Goal: Task Accomplishment & Management: Manage account settings

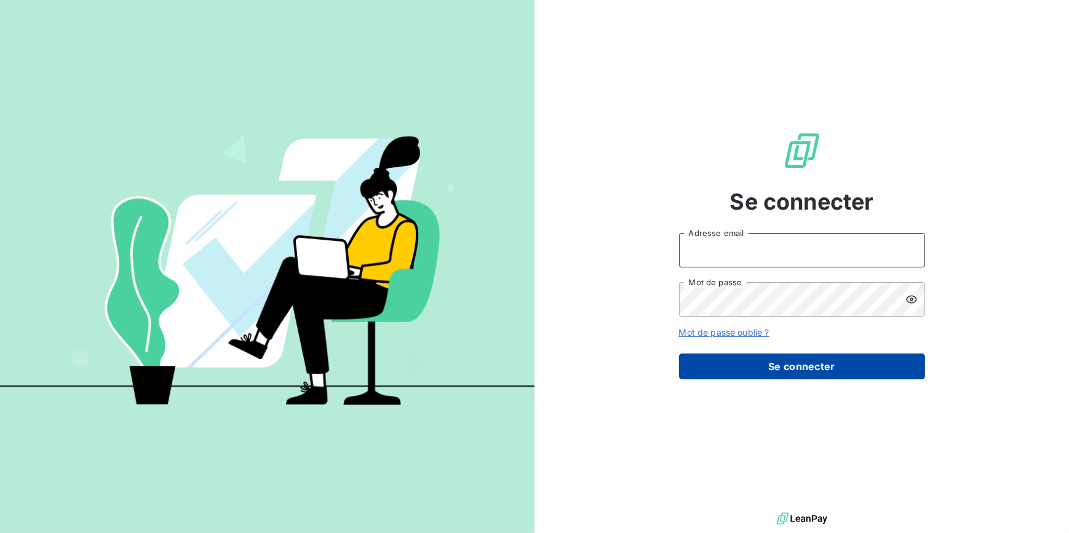
type input "[EMAIL_ADDRESS][DOMAIN_NAME]"
click at [816, 369] on button "Se connecter" at bounding box center [802, 367] width 246 height 26
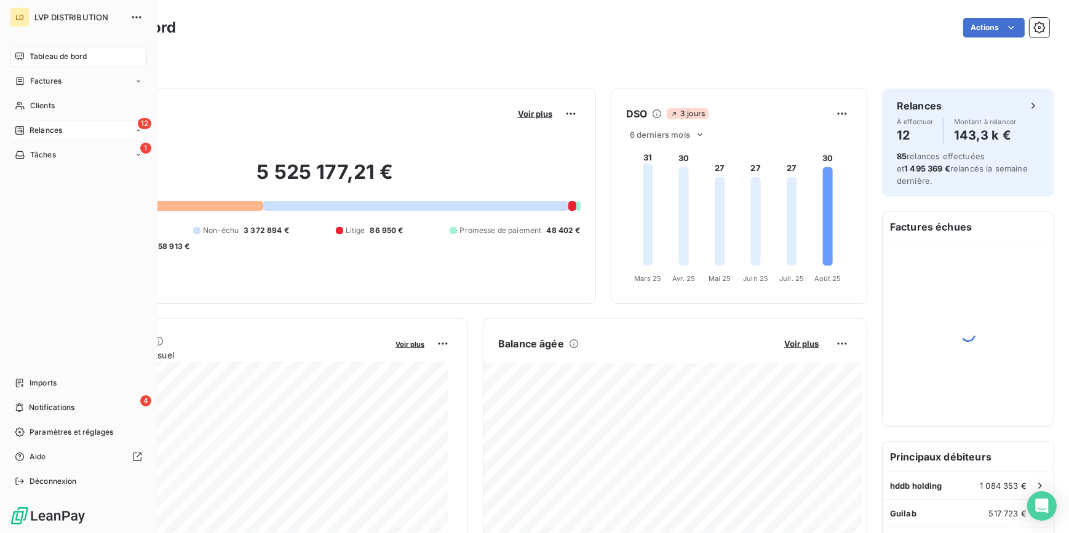
click at [32, 125] on span "Relances" at bounding box center [46, 130] width 33 height 11
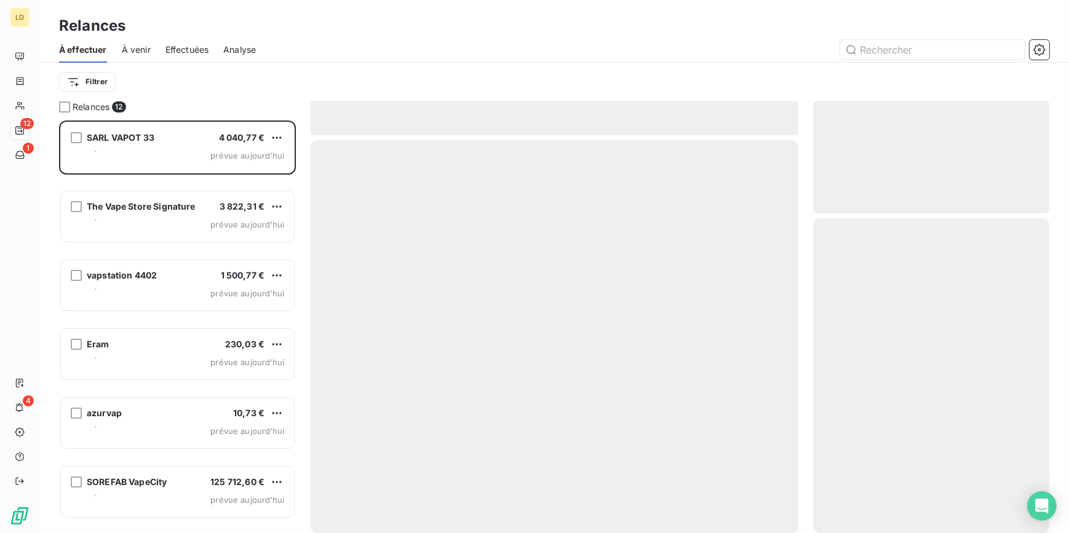
scroll to position [405, 228]
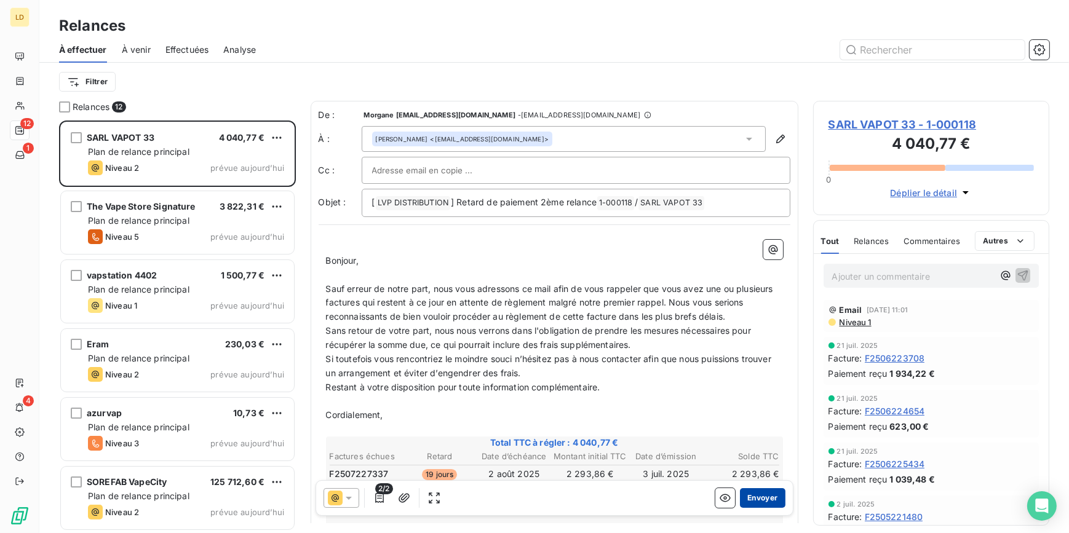
click at [755, 499] on button "Envoyer" at bounding box center [762, 498] width 45 height 20
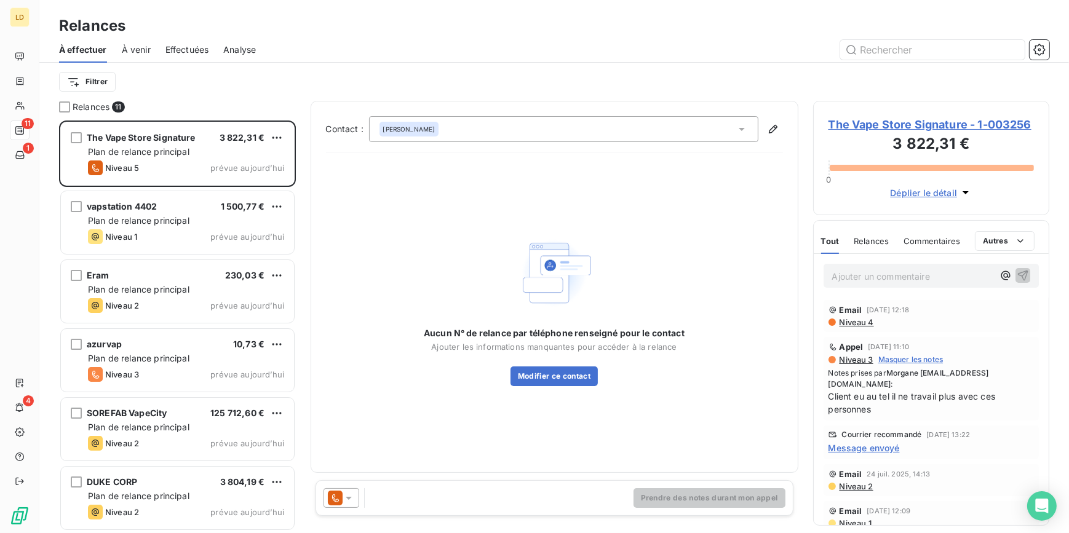
click at [418, 133] on div "[PERSON_NAME]" at bounding box center [409, 129] width 60 height 15
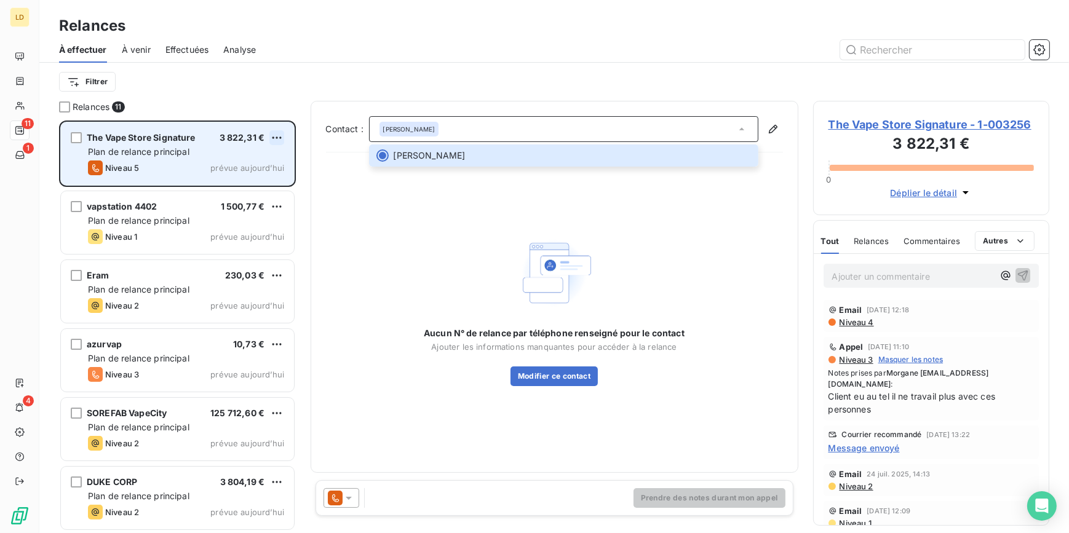
click at [279, 138] on html "LD 11 1 4 Relances À effectuer À venir Effectuées Analyse Filtrer Relances 11 T…" at bounding box center [534, 266] width 1069 height 533
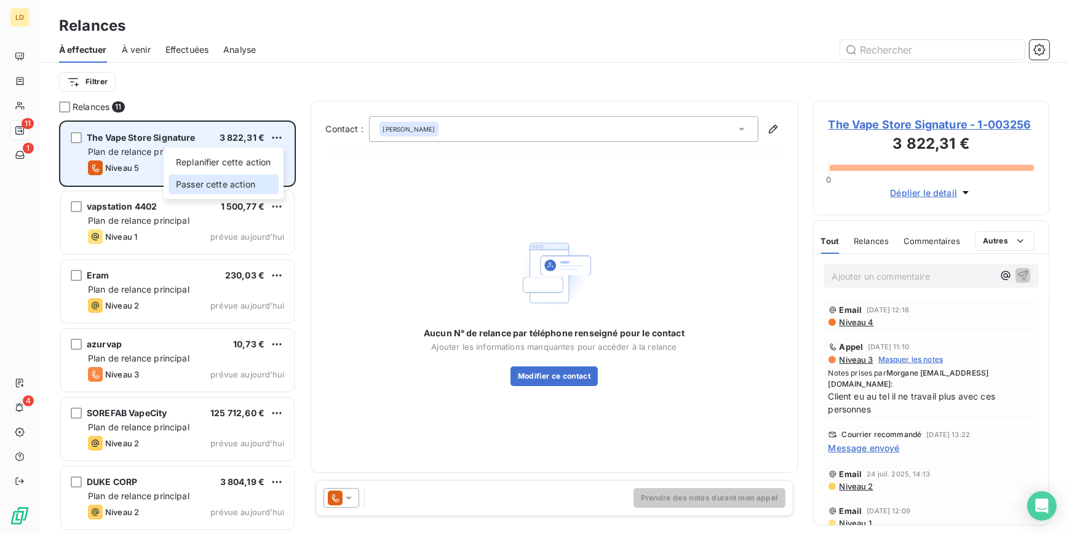
click at [208, 184] on div "Passer cette action" at bounding box center [224, 185] width 110 height 20
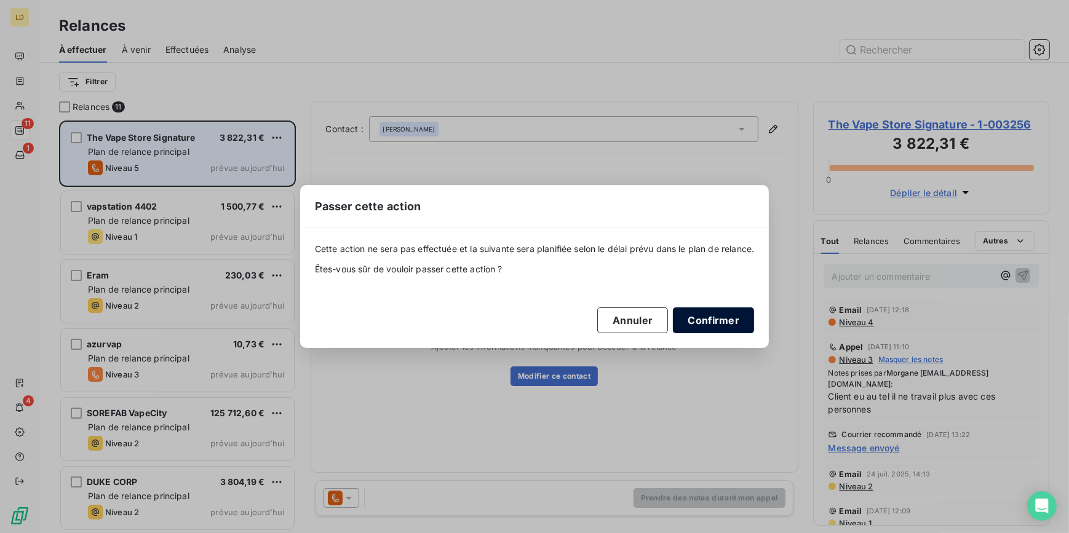
click at [702, 313] on button "Confirmer" at bounding box center [713, 321] width 81 height 26
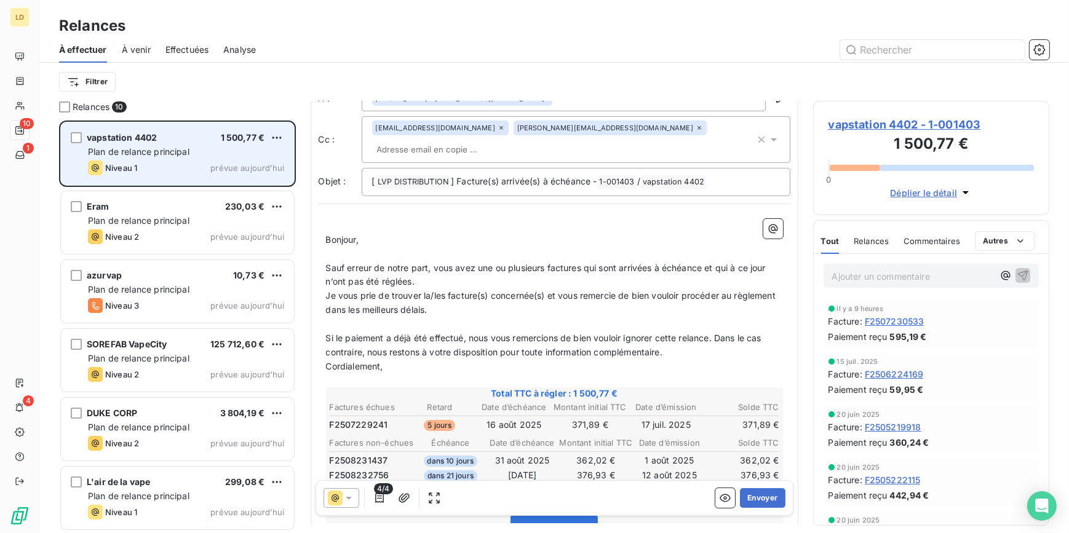
scroll to position [74, 0]
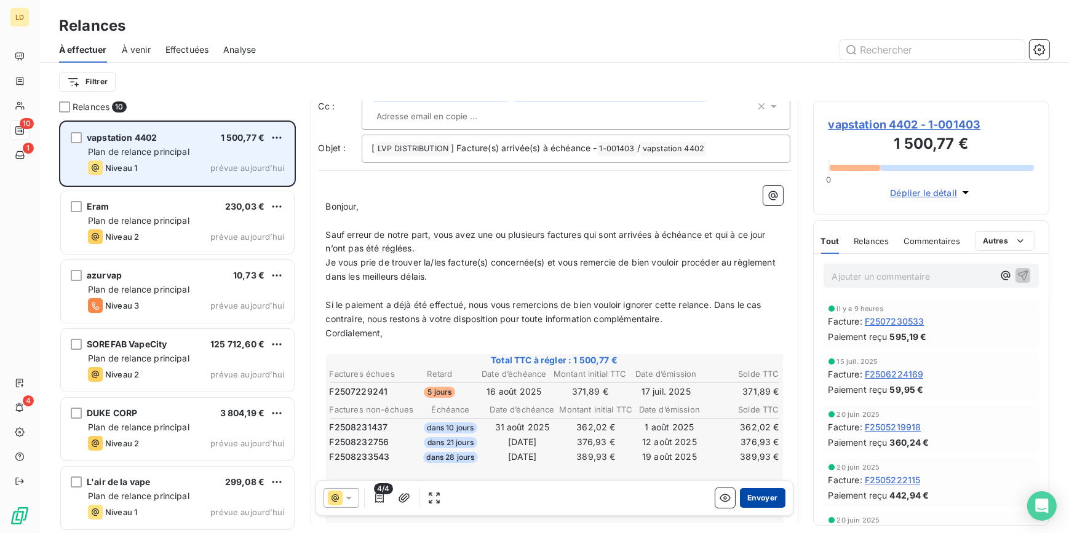
click at [763, 499] on button "Envoyer" at bounding box center [762, 498] width 45 height 20
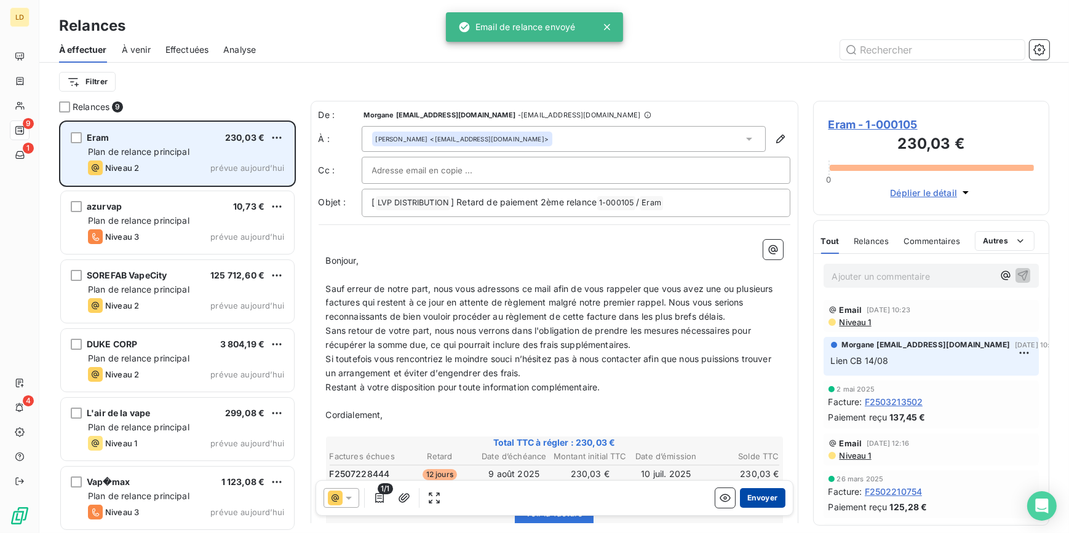
click at [769, 498] on button "Envoyer" at bounding box center [762, 498] width 45 height 20
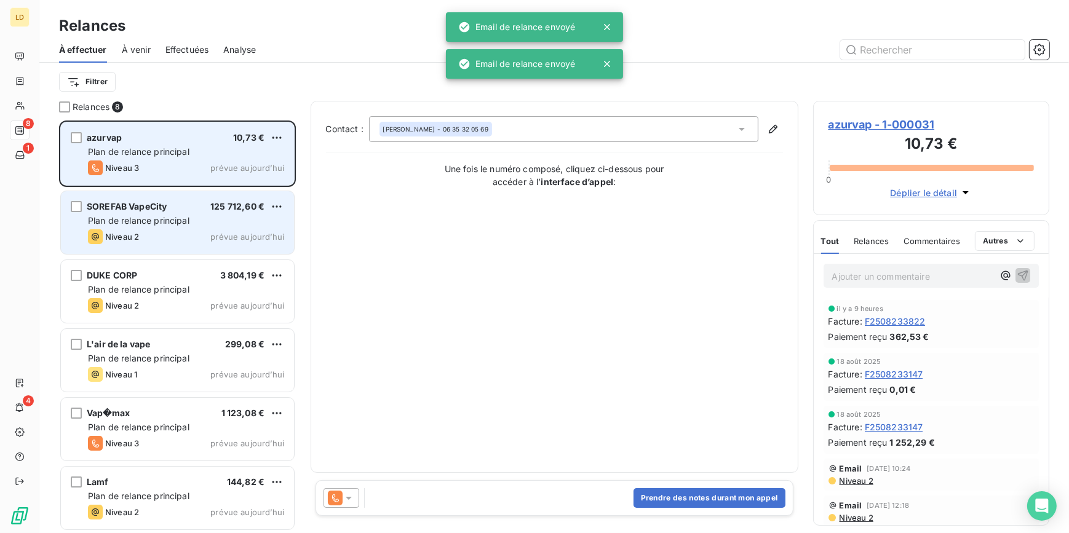
click at [133, 227] on div "Plan de relance principal" at bounding box center [186, 221] width 196 height 12
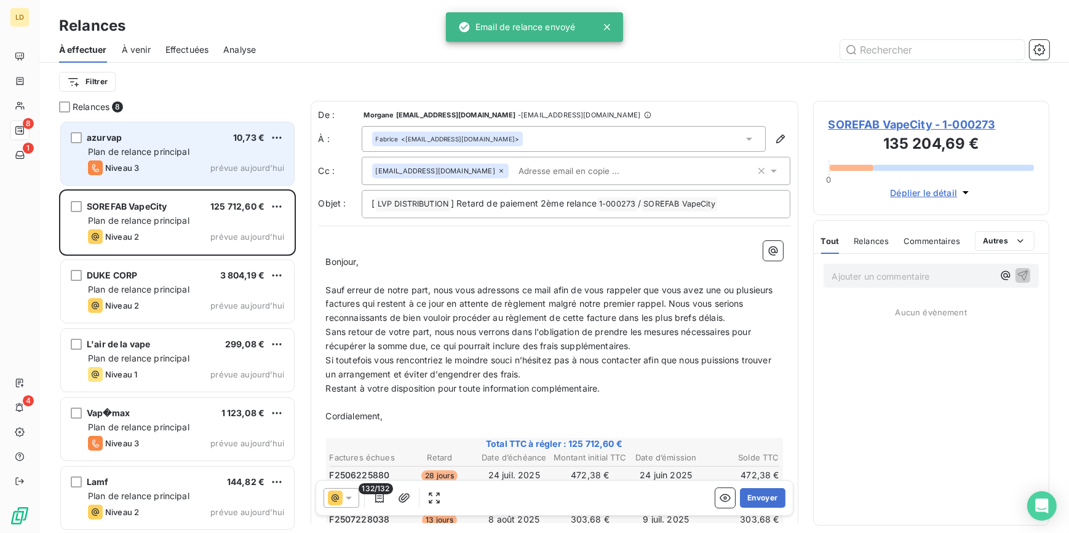
click at [335, 501] on icon at bounding box center [335, 498] width 15 height 15
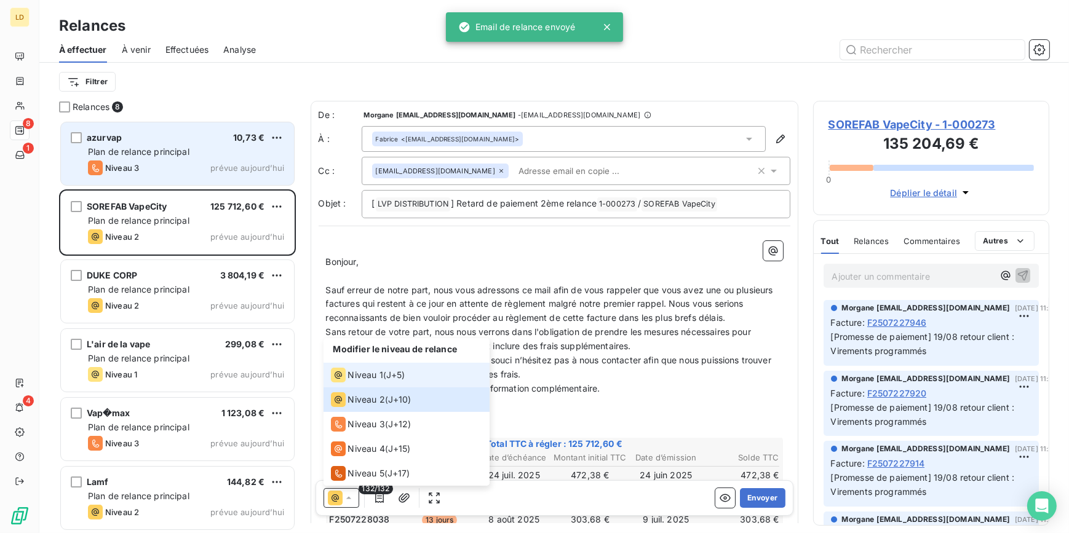
click at [377, 378] on span "Niveau 1" at bounding box center [365, 375] width 35 height 12
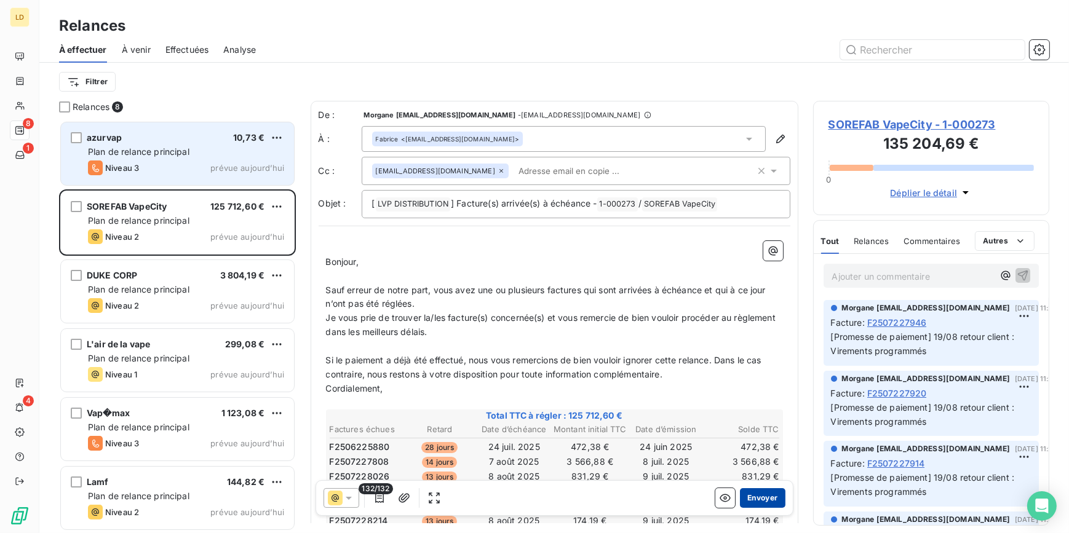
click at [763, 500] on button "Envoyer" at bounding box center [762, 498] width 45 height 20
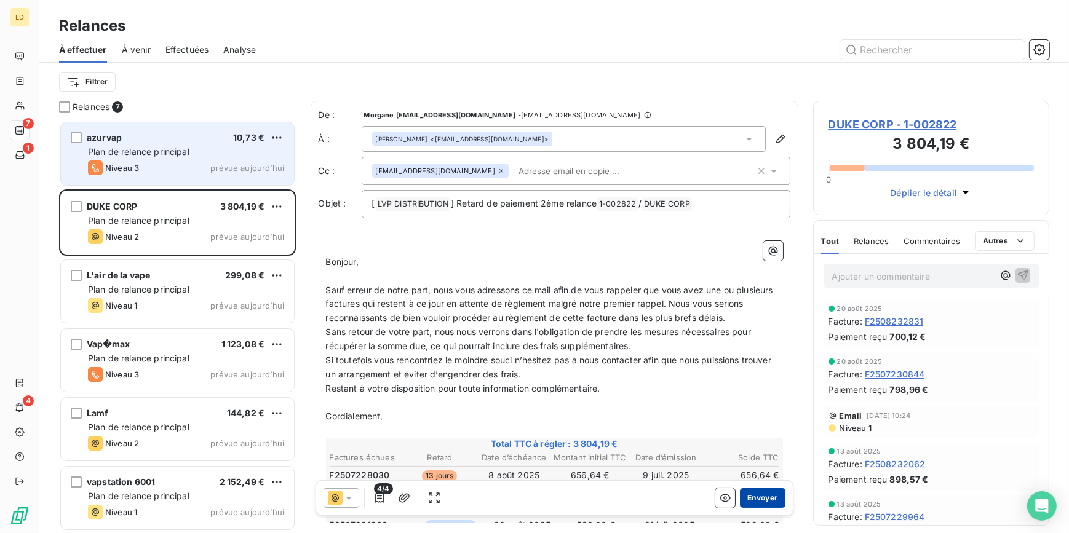
click at [760, 498] on button "Envoyer" at bounding box center [762, 498] width 45 height 20
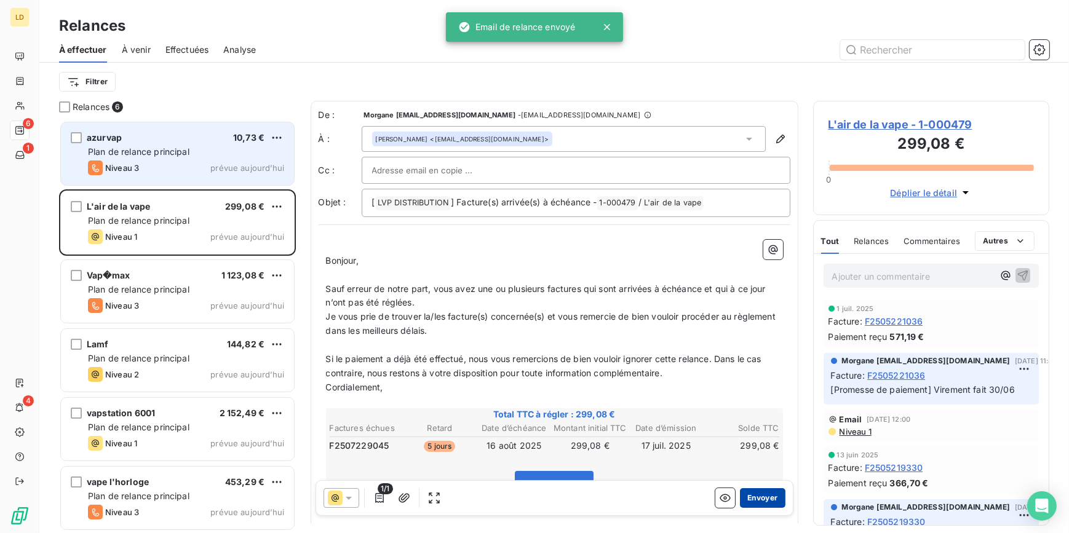
click at [773, 507] on button "Envoyer" at bounding box center [762, 498] width 45 height 20
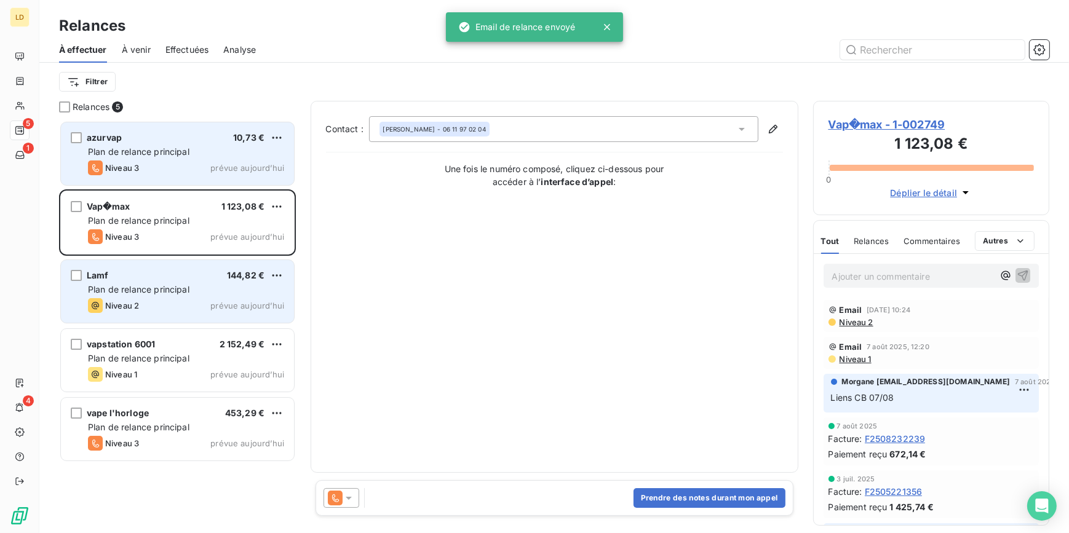
click at [205, 288] on div "Plan de relance principal" at bounding box center [186, 290] width 196 height 12
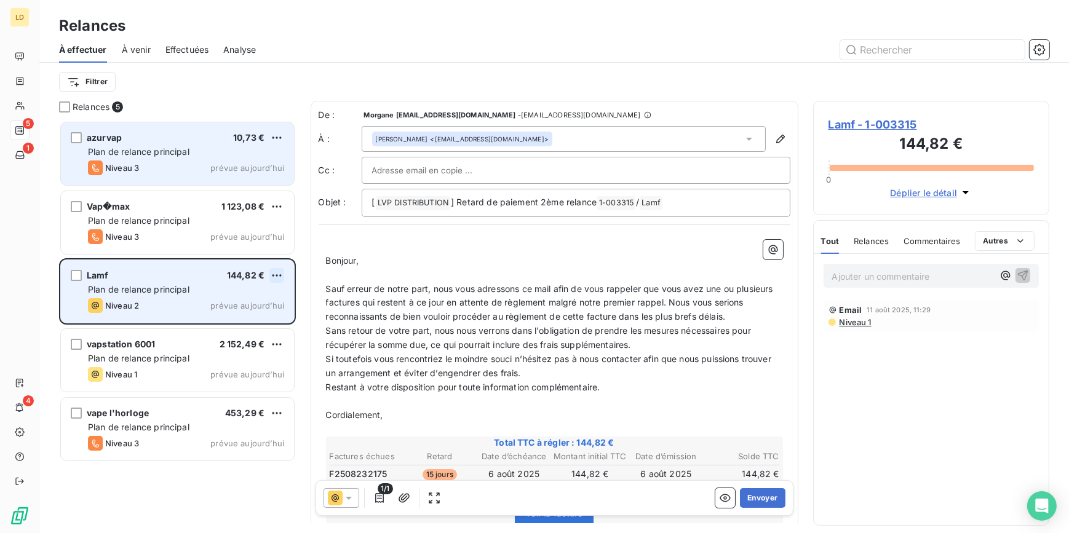
click at [278, 278] on html "LD 5 1 4 Relances À effectuer À venir Effectuées Analyse Filtrer Relances 5 azu…" at bounding box center [534, 266] width 1069 height 533
click at [233, 304] on div "Replanifier cette action" at bounding box center [224, 300] width 110 height 20
select select "7"
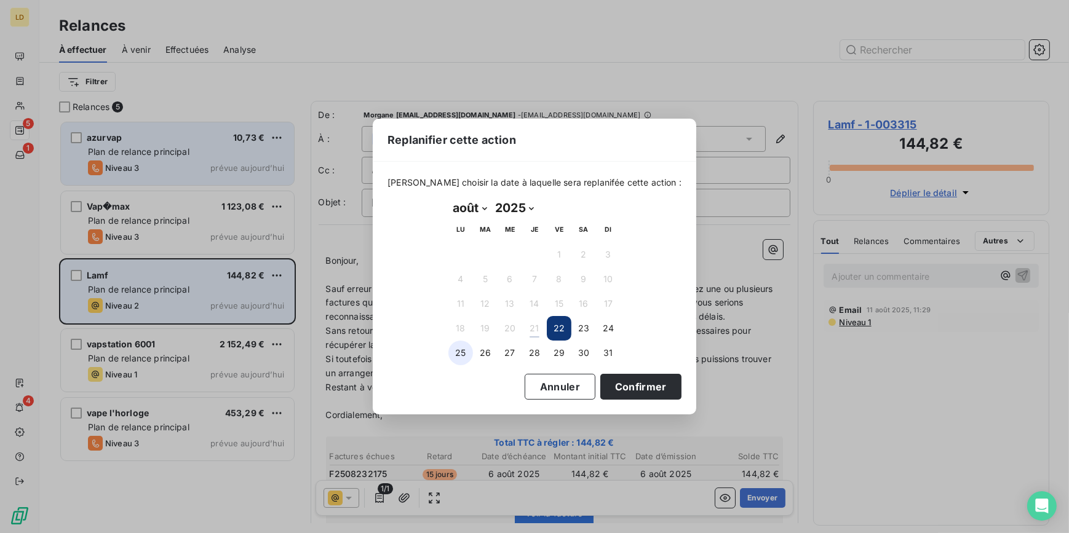
click at [461, 357] on button "25" at bounding box center [460, 353] width 25 height 25
click at [609, 388] on button "Confirmer" at bounding box center [640, 387] width 81 height 26
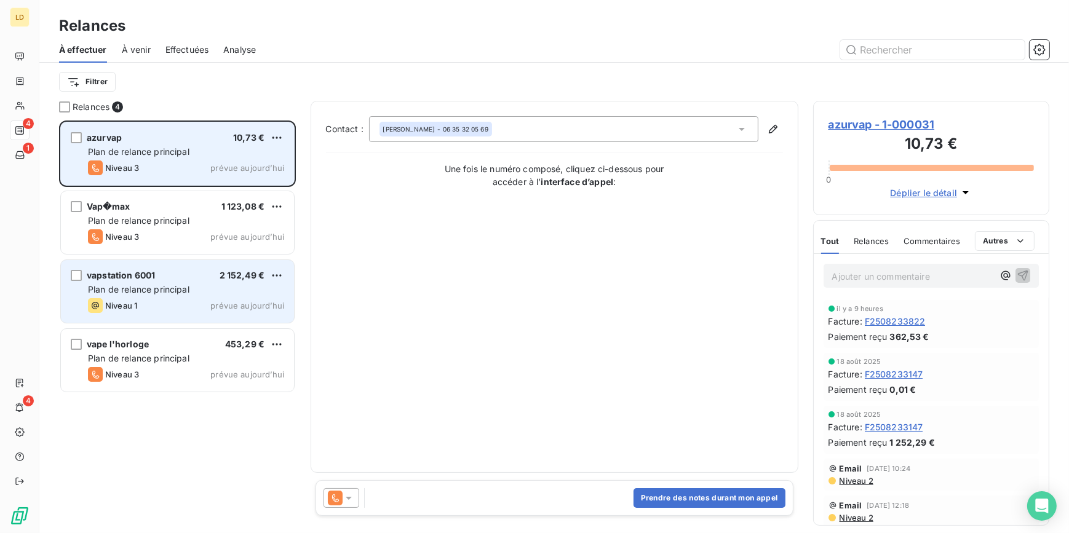
click at [156, 288] on span "Plan de relance principal" at bounding box center [138, 289] width 101 height 10
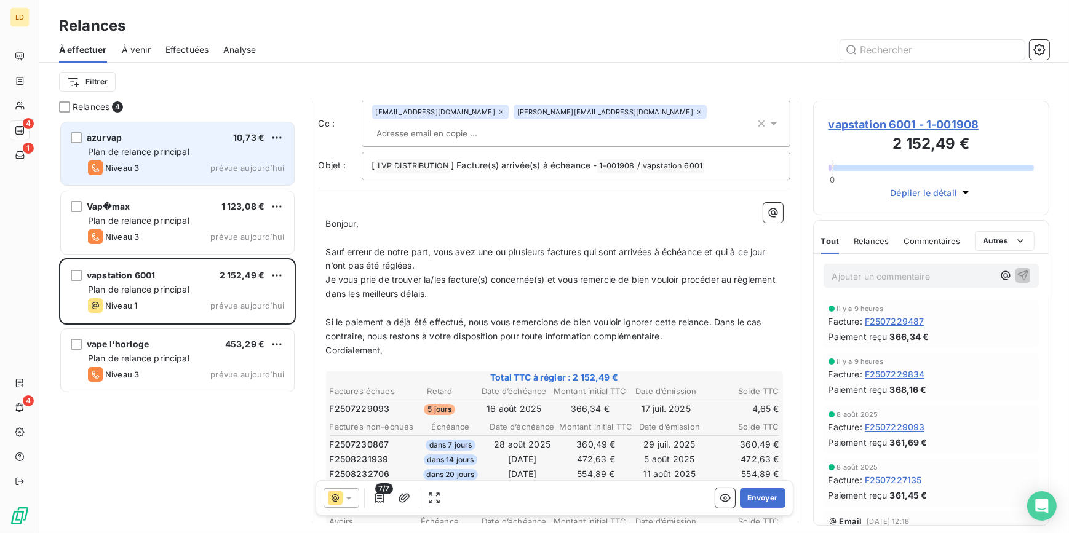
scroll to position [74, 0]
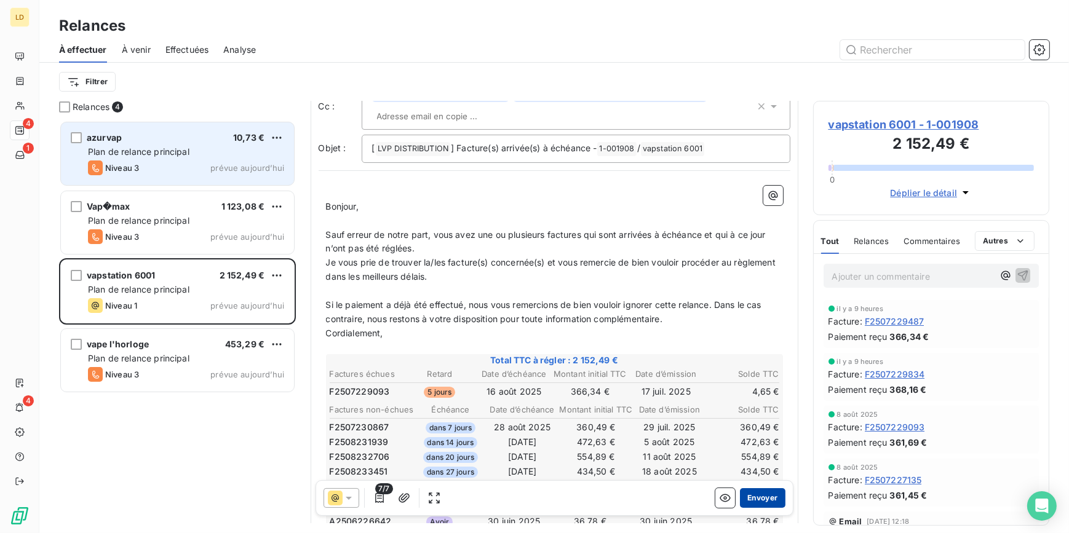
click at [752, 497] on button "Envoyer" at bounding box center [762, 498] width 45 height 20
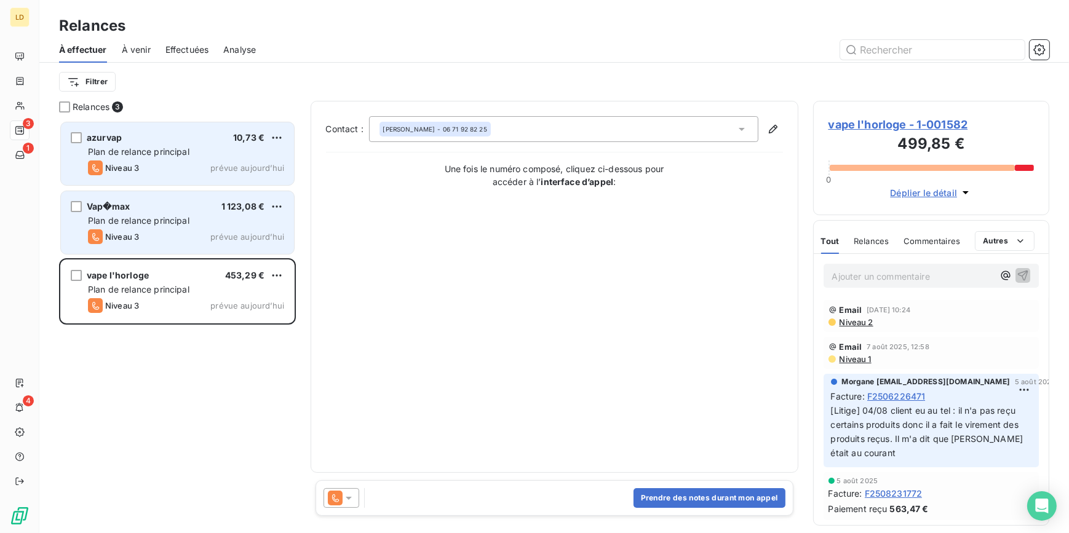
click at [156, 218] on span "Plan de relance principal" at bounding box center [138, 220] width 101 height 10
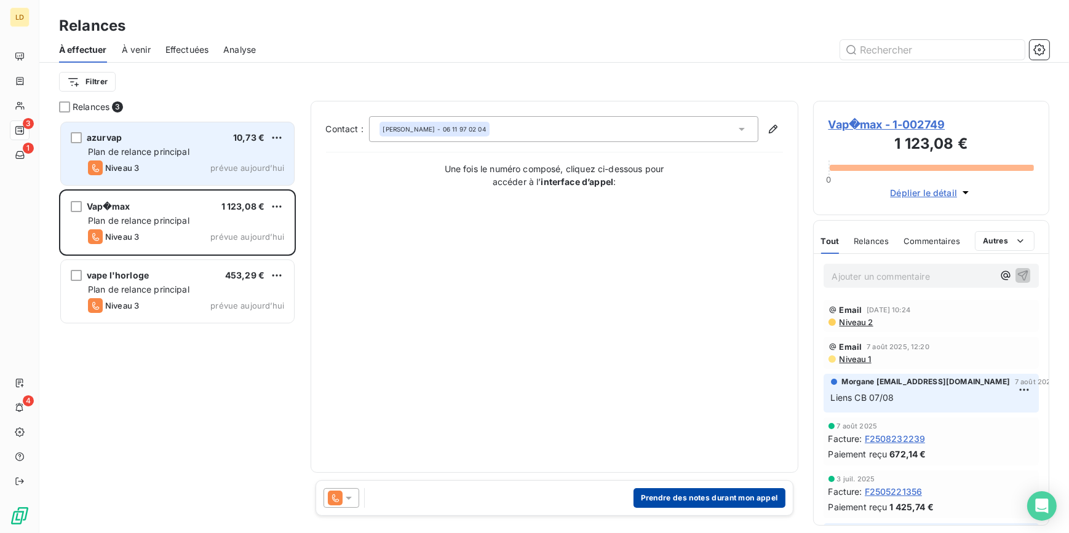
click at [671, 498] on button "Prendre des notes durant mon appel" at bounding box center [709, 498] width 152 height 20
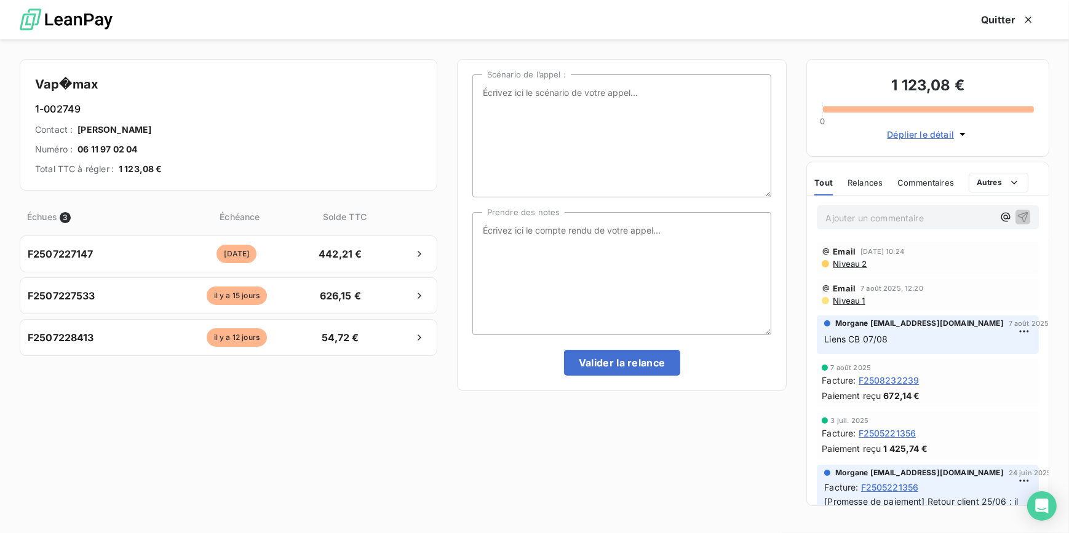
click at [857, 212] on p "Ajouter un commentaire ﻿" at bounding box center [909, 217] width 168 height 15
click at [630, 239] on textarea "Prendre des notes" at bounding box center [622, 273] width 300 height 123
click at [494, 231] on textarea "Client eu au tel il a vu avec Daniel il fait le virement le 1er septembre" at bounding box center [622, 273] width 300 height 123
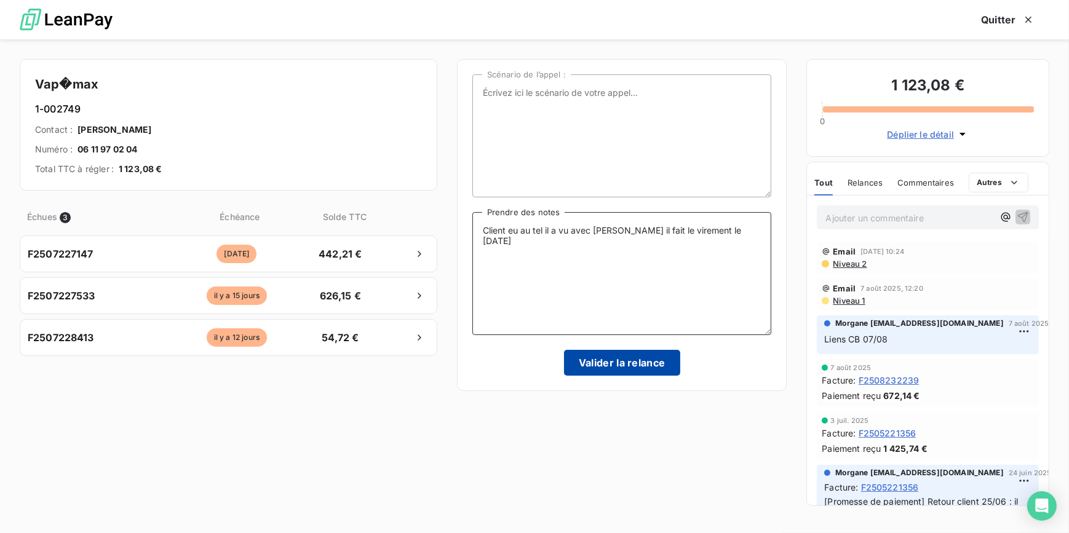
type textarea "Client eu au tel il a vu avec Daniel il fait le virement le 1er septembre"
click at [608, 363] on button "Valider la relance" at bounding box center [622, 363] width 116 height 26
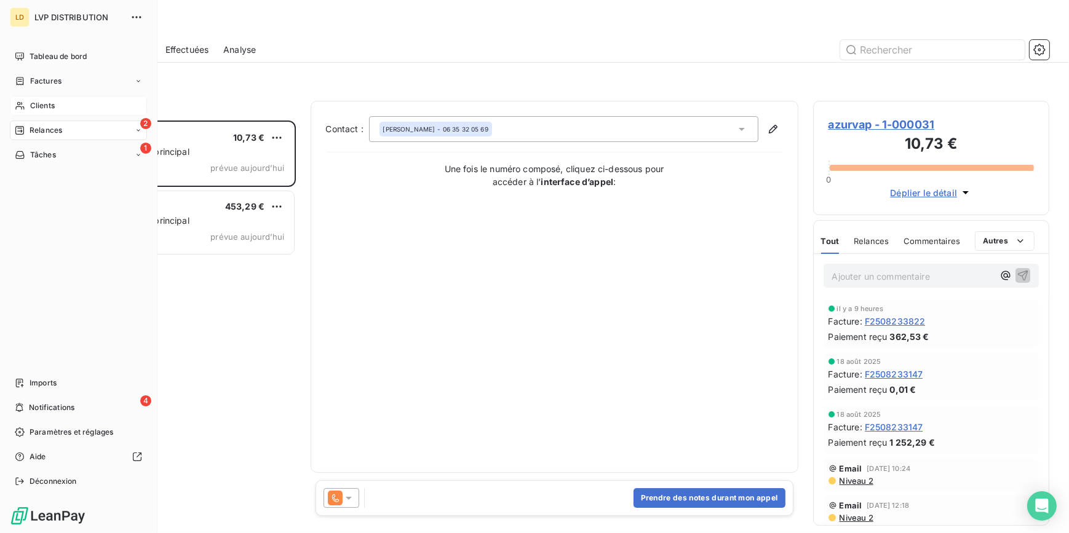
click at [34, 105] on span "Clients" at bounding box center [42, 105] width 25 height 11
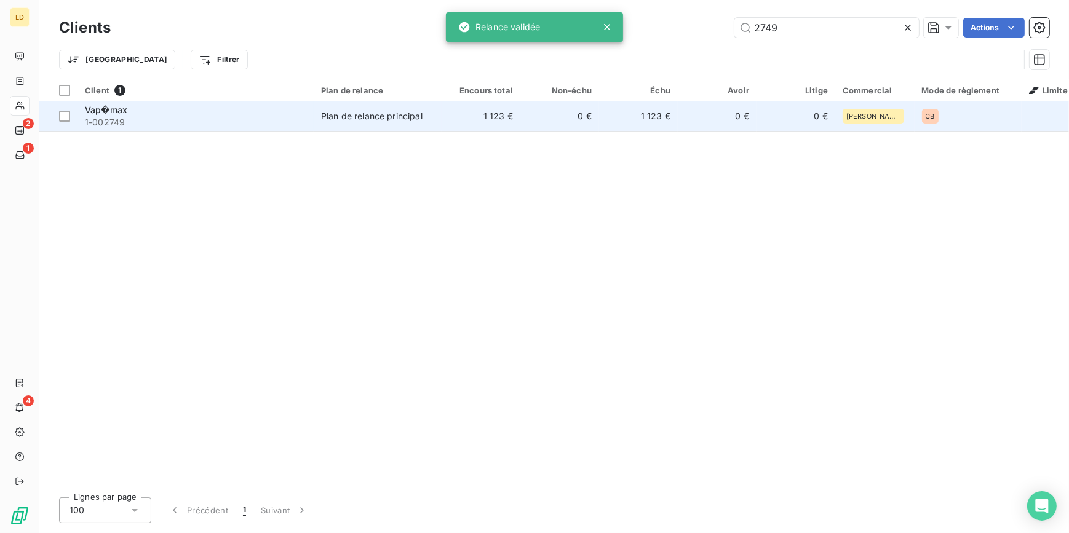
type input "2749"
click at [469, 107] on td "1 123 €" at bounding box center [481, 116] width 79 height 30
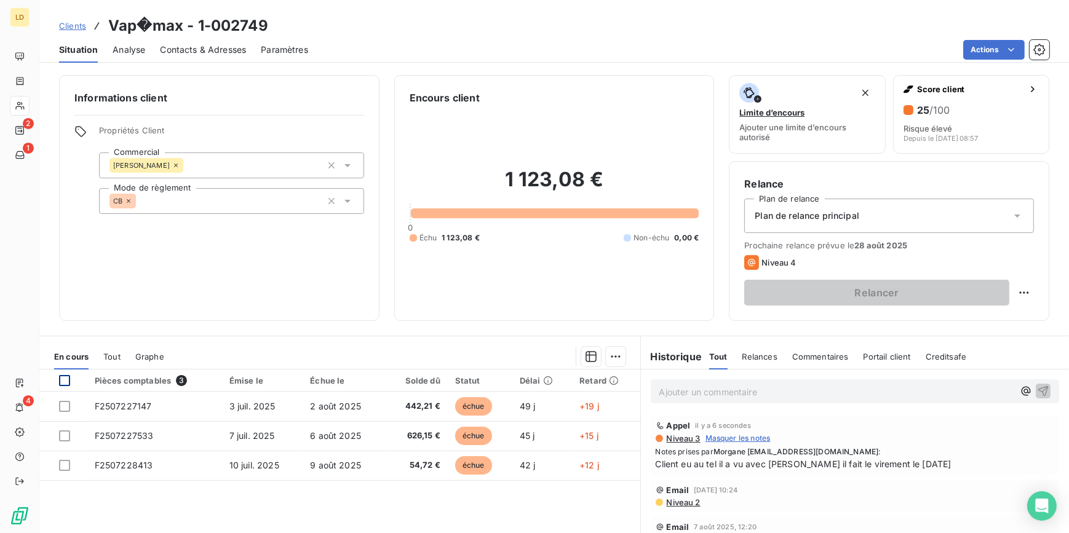
click at [67, 381] on div at bounding box center [64, 380] width 11 height 11
click at [603, 360] on html "LD 2 1 4 Clients Vap�max - 1-002749 Situation Analyse Contacts & Adresses Param…" at bounding box center [534, 266] width 1069 height 533
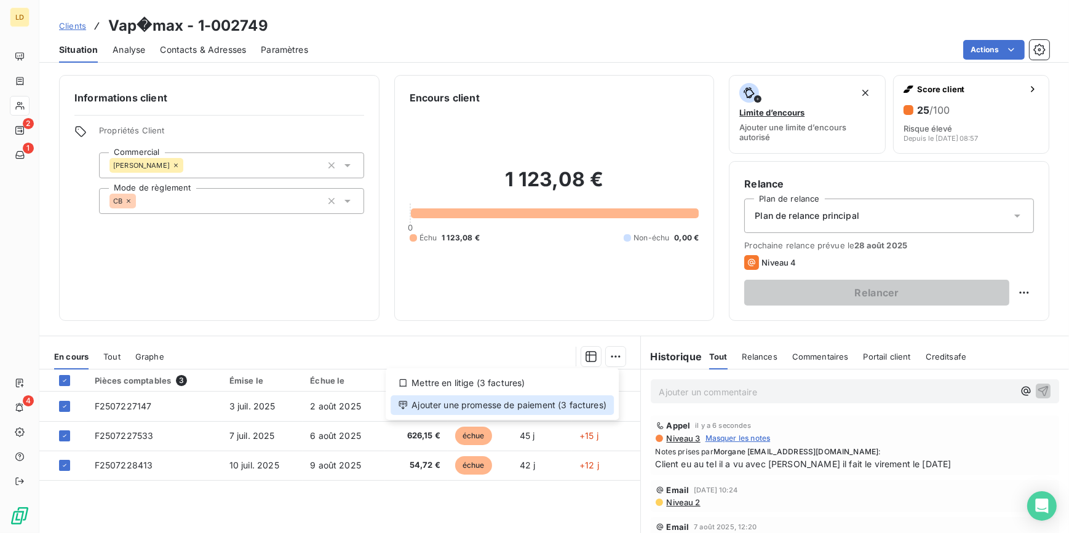
click at [587, 406] on div "Ajouter une promesse de paiement (3 factures)" at bounding box center [502, 405] width 223 height 20
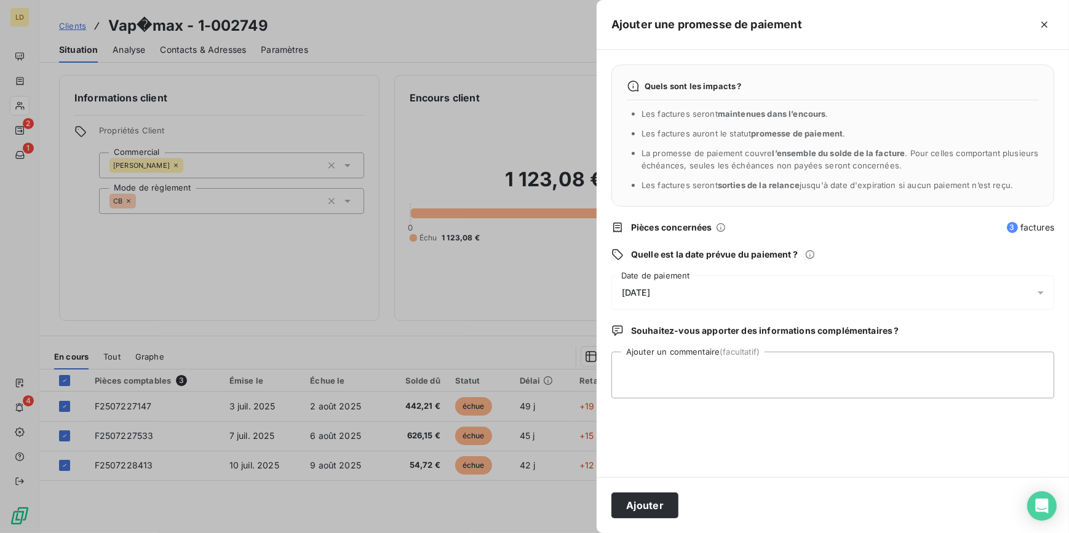
click at [664, 298] on div "22/08/2025" at bounding box center [832, 293] width 443 height 34
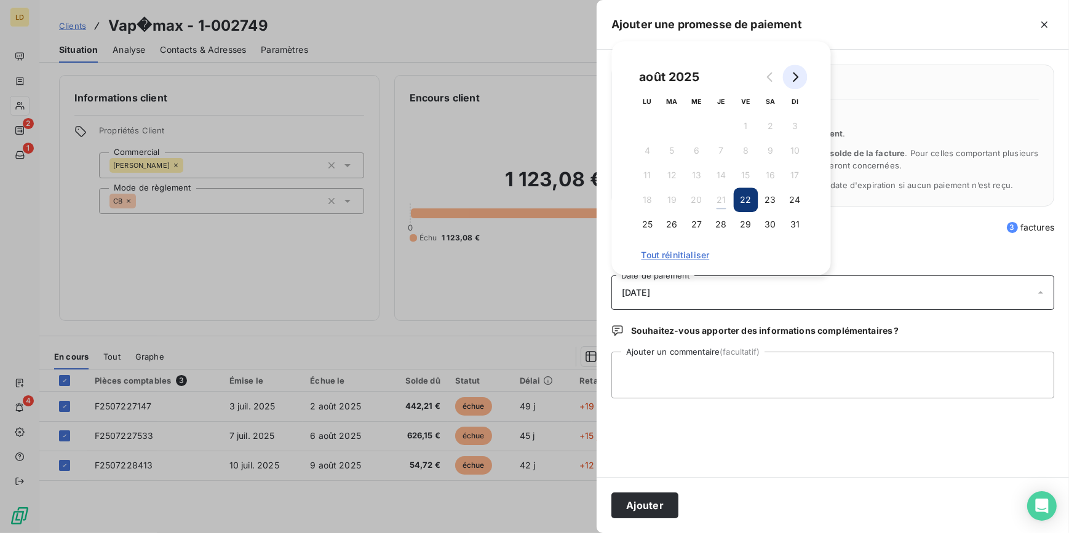
click at [801, 82] on button "Go to next month" at bounding box center [795, 77] width 25 height 25
click at [713, 123] on button "4" at bounding box center [721, 126] width 25 height 25
click at [733, 363] on textarea "Ajouter un commentaire (facultatif)" at bounding box center [832, 375] width 443 height 47
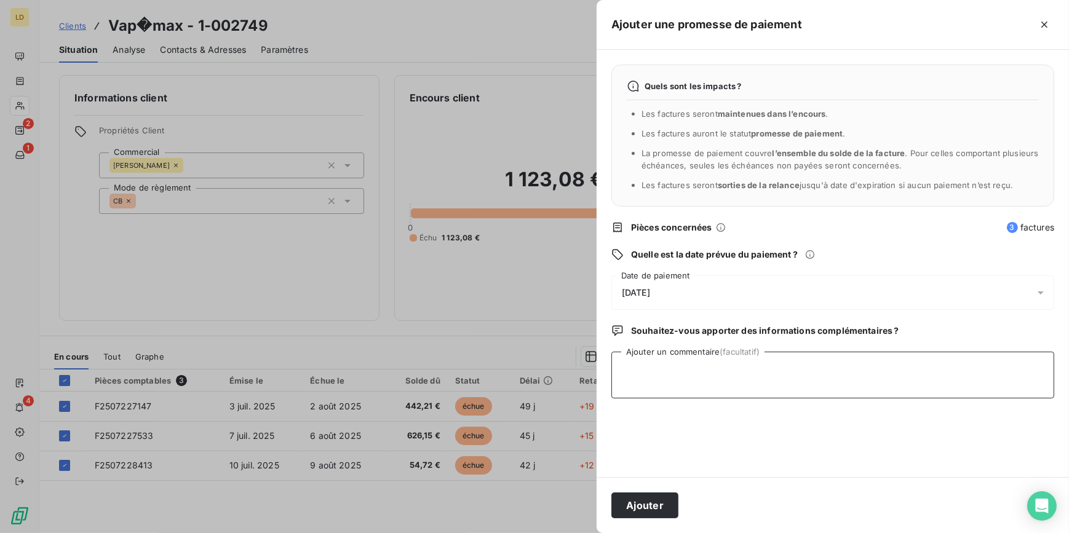
paste textarea "Client eu au tel il a vu avec Daniel il fait le virement le 1er septembre"
type textarea "Client eu au tel il a vu avec Daniel il fait le virement le 1er septembre"
click at [658, 507] on button "Ajouter" at bounding box center [644, 506] width 67 height 26
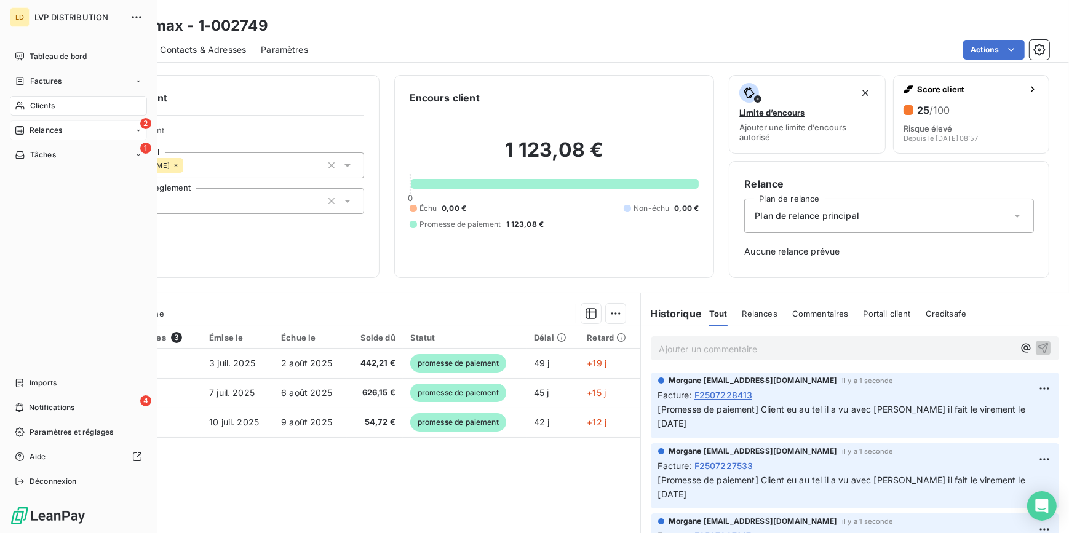
click at [69, 129] on div "2 Relances" at bounding box center [78, 131] width 137 height 20
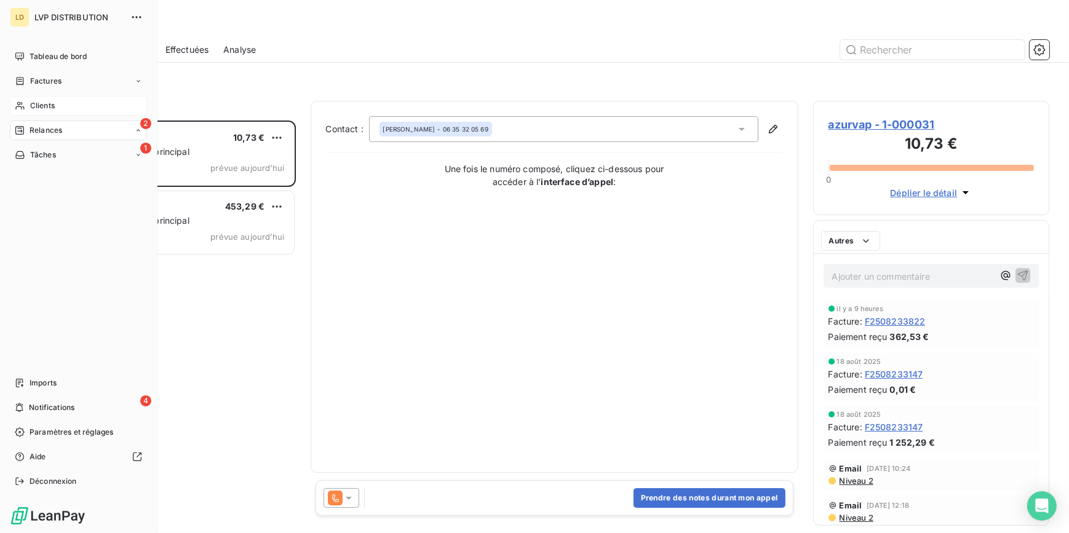
scroll to position [405, 228]
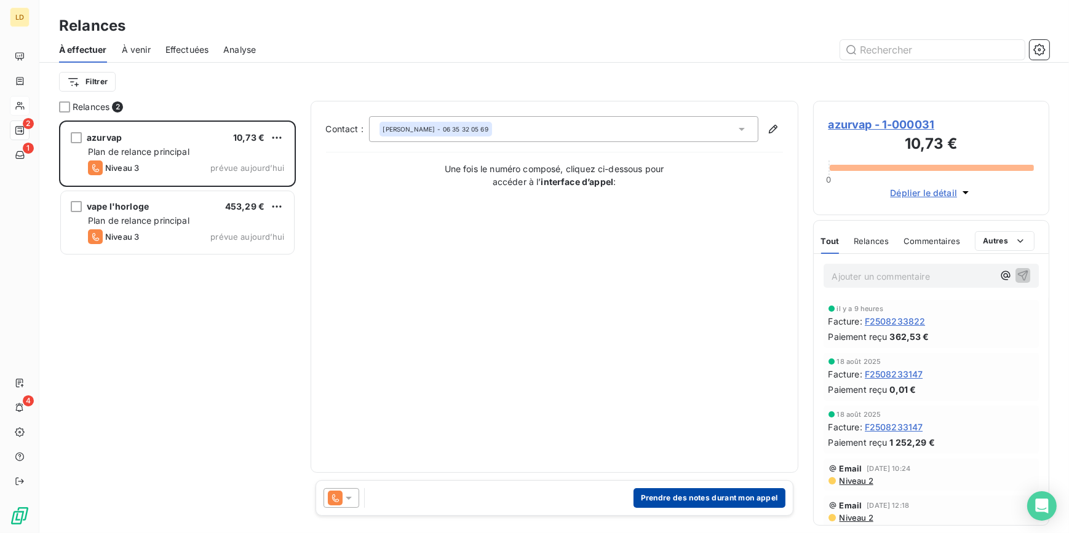
click at [715, 501] on button "Prendre des notes durant mon appel" at bounding box center [709, 498] width 152 height 20
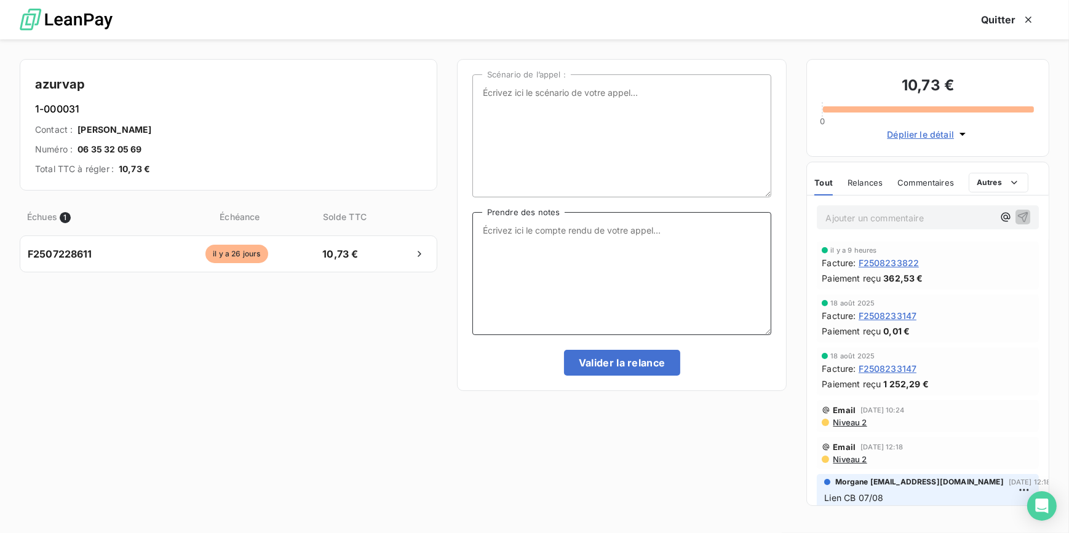
click at [536, 274] on textarea "Prendre des notes" at bounding box center [622, 273] width 300 height 123
type textarea "c"
click at [732, 243] on textarea "Cliente eu au tel elle a oublié de faire le virement" at bounding box center [622, 273] width 300 height 123
type textarea "Cliente eu au tel elle a oublié de faire le virement elle le fait aujourd'hui"
click at [645, 357] on button "Valider la relance" at bounding box center [622, 363] width 116 height 26
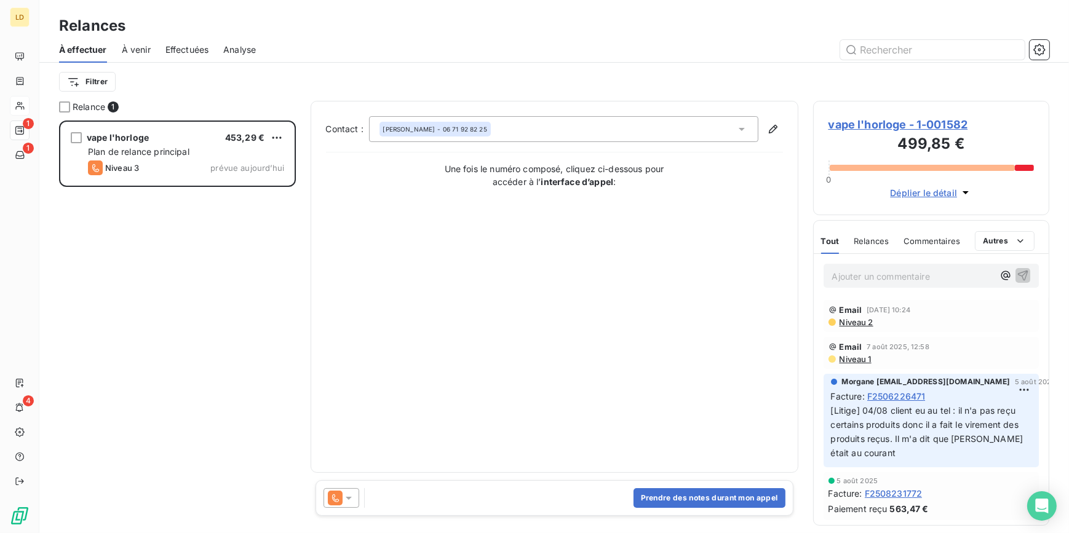
click at [363, 490] on div at bounding box center [343, 498] width 41 height 20
click at [351, 493] on icon at bounding box center [349, 498] width 12 height 12
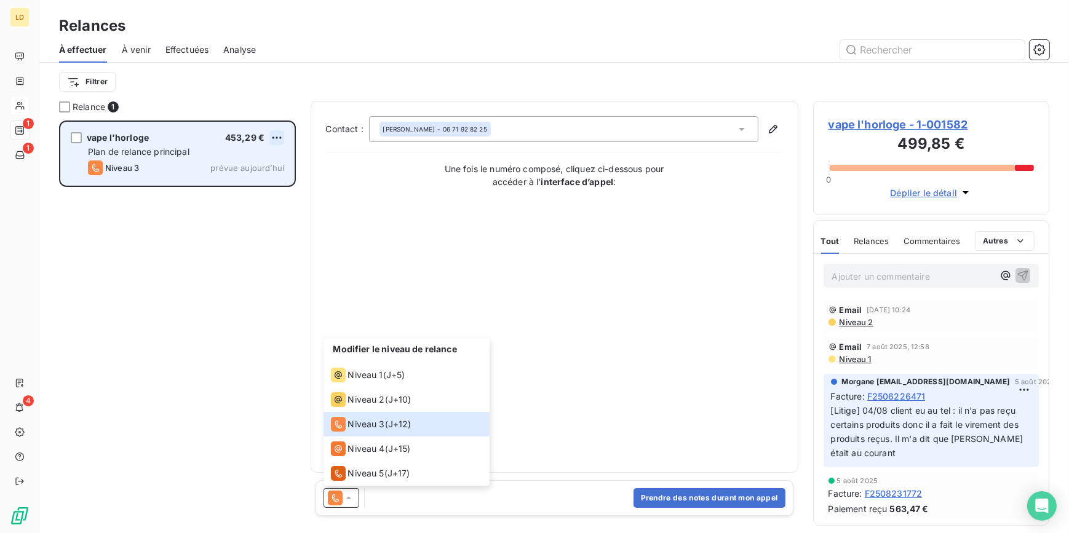
click at [277, 141] on html "LD 1 1 4 Relances À effectuer À venir Effectuées Analyse Filtrer Relance 1 vape…" at bounding box center [534, 266] width 1069 height 533
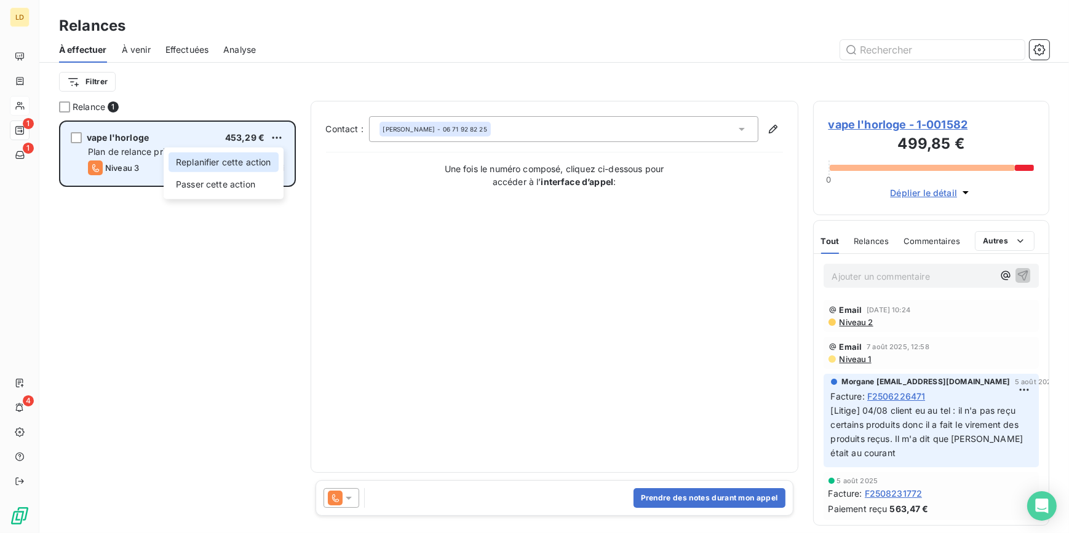
click at [231, 160] on div "Replanifier cette action" at bounding box center [224, 163] width 110 height 20
select select "7"
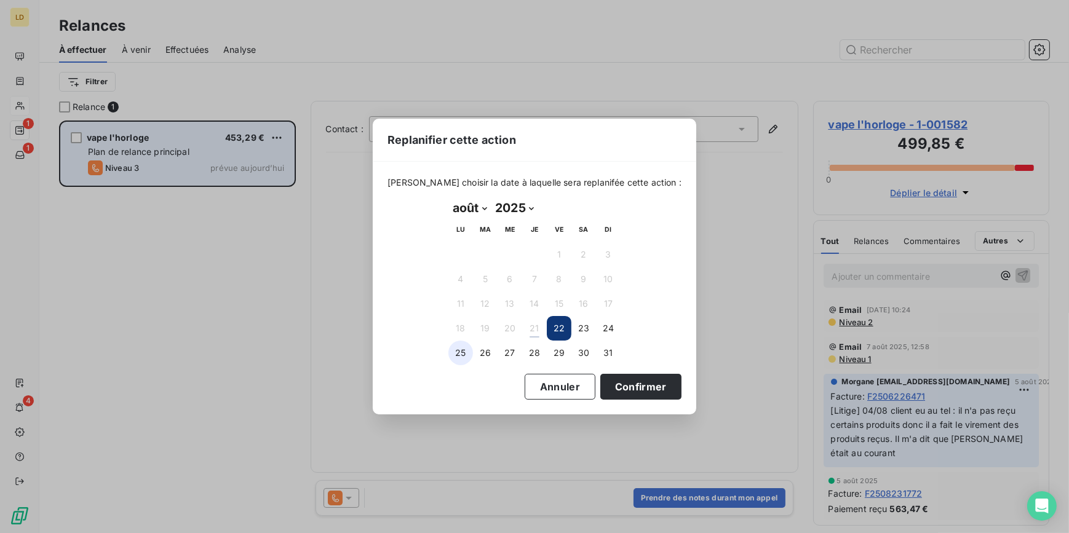
click at [467, 349] on button "25" at bounding box center [460, 353] width 25 height 25
click at [610, 391] on button "Confirmer" at bounding box center [640, 387] width 81 height 26
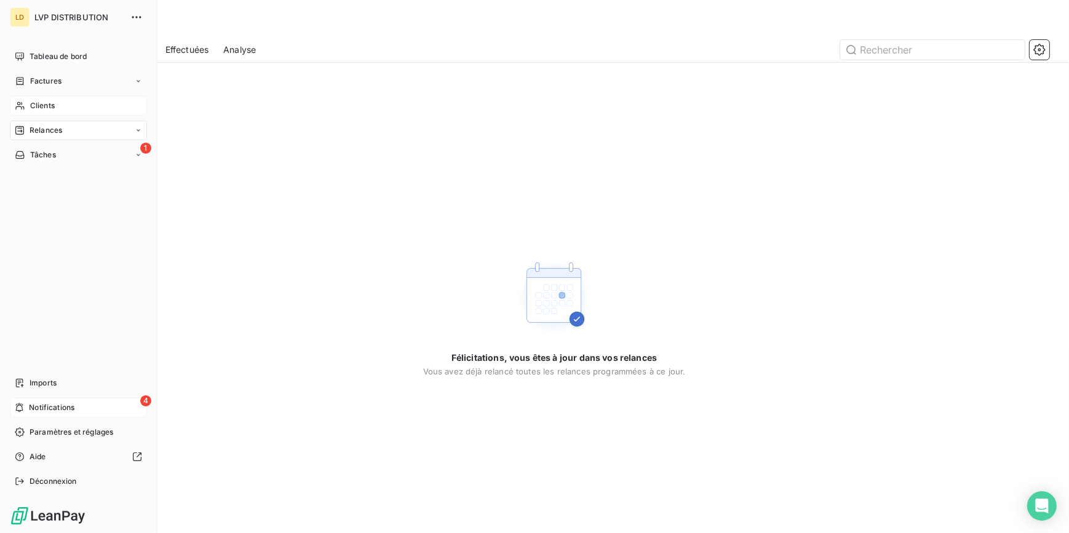
click at [58, 405] on span "Notifications" at bounding box center [52, 407] width 46 height 11
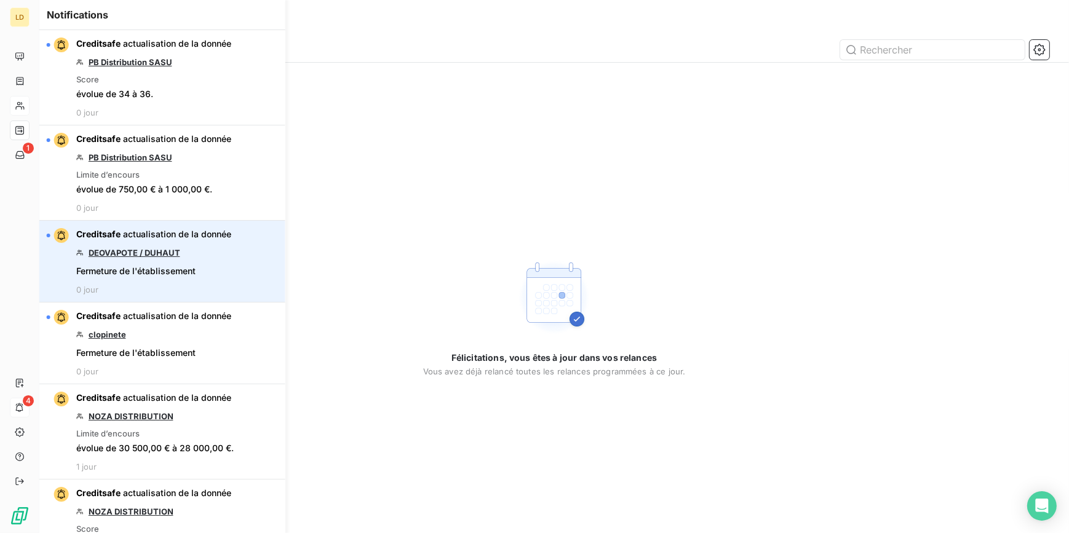
click at [153, 252] on link "DEOVAPOTE / DUHAUT" at bounding box center [135, 253] width 92 height 10
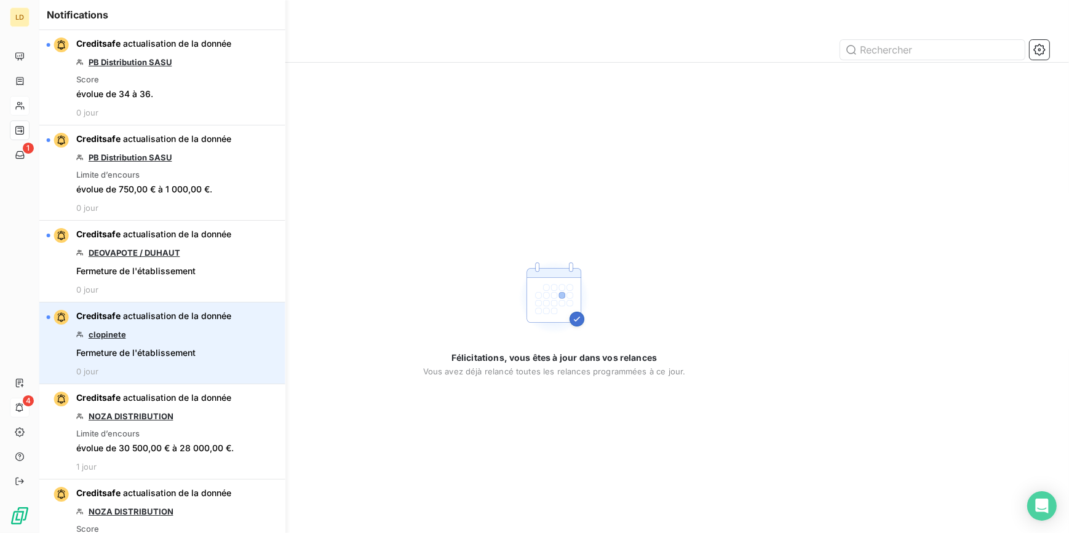
click at [102, 335] on link "clopinete" at bounding box center [108, 335] width 38 height 10
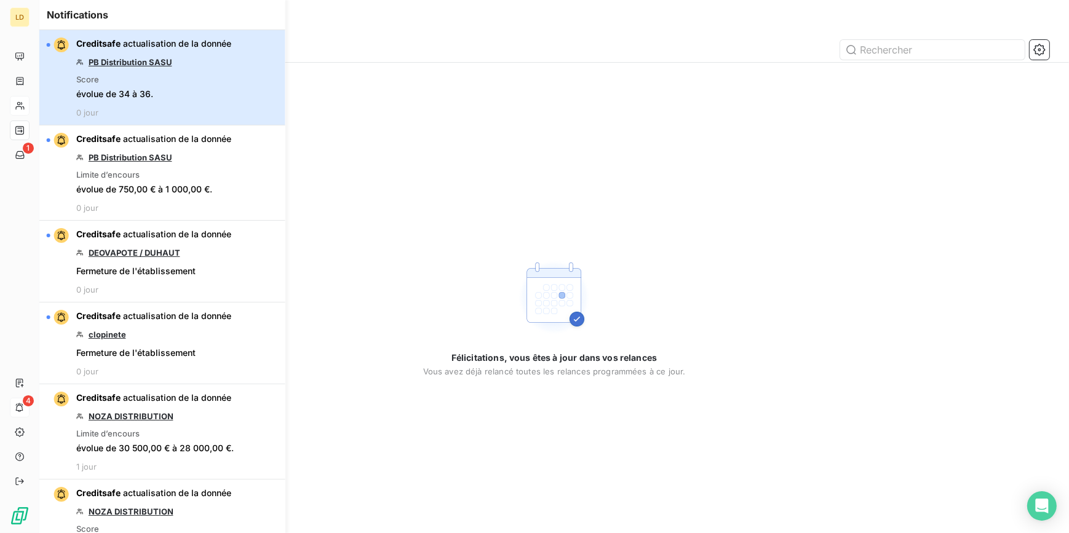
click at [215, 61] on div "Creditsafe actualisation de la donnée PB Distribution SASU Score évolue de 34 à…" at bounding box center [153, 78] width 155 height 80
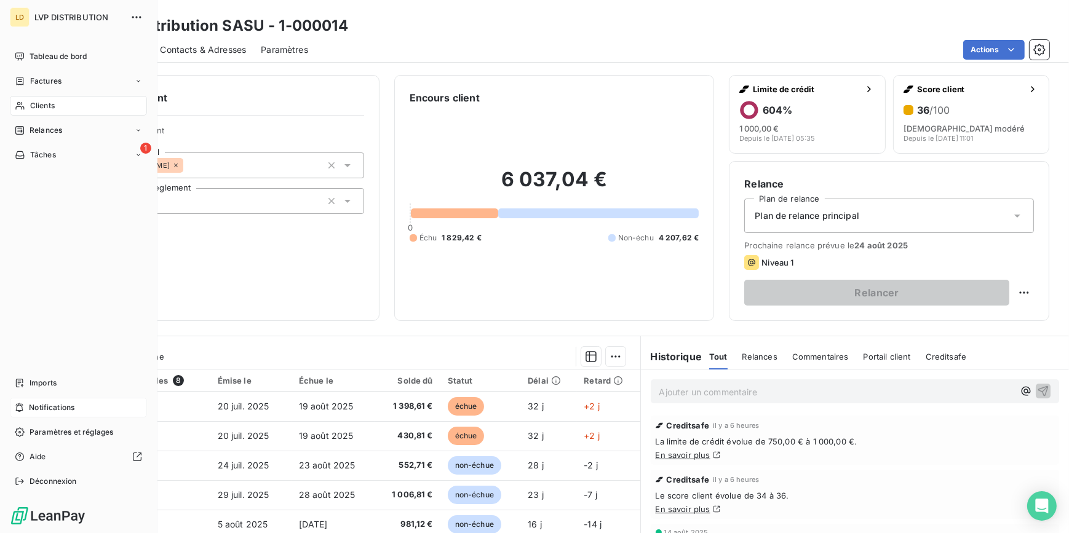
click at [84, 400] on div "Notifications" at bounding box center [78, 408] width 137 height 20
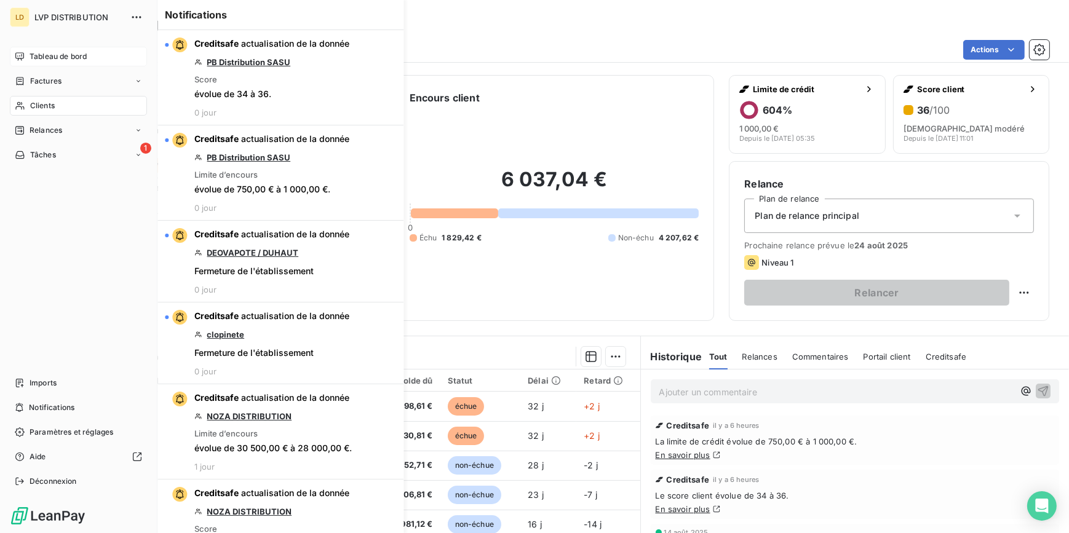
click at [55, 57] on span "Tableau de bord" at bounding box center [58, 56] width 57 height 11
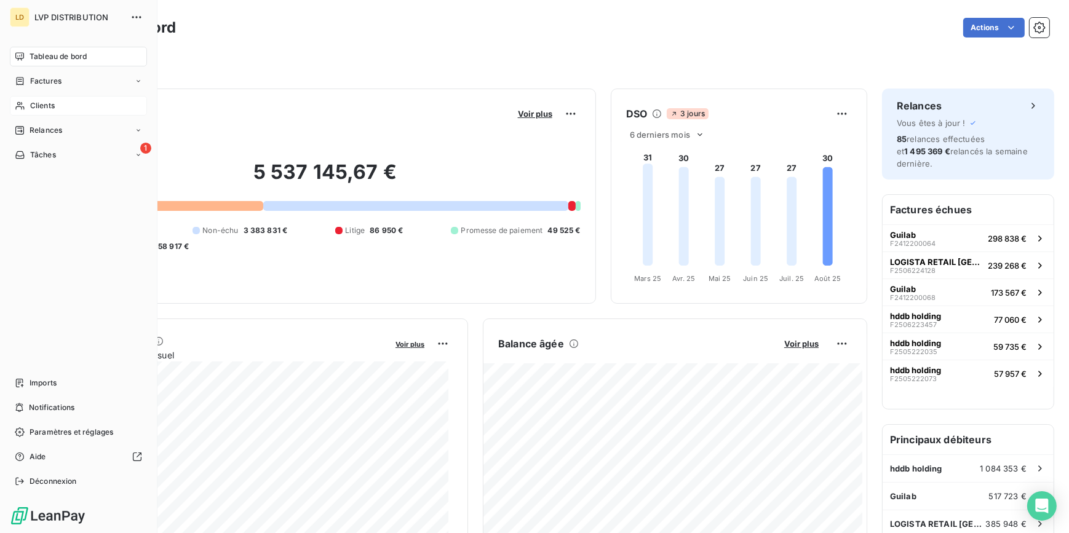
click at [26, 101] on div "Clients" at bounding box center [78, 106] width 137 height 20
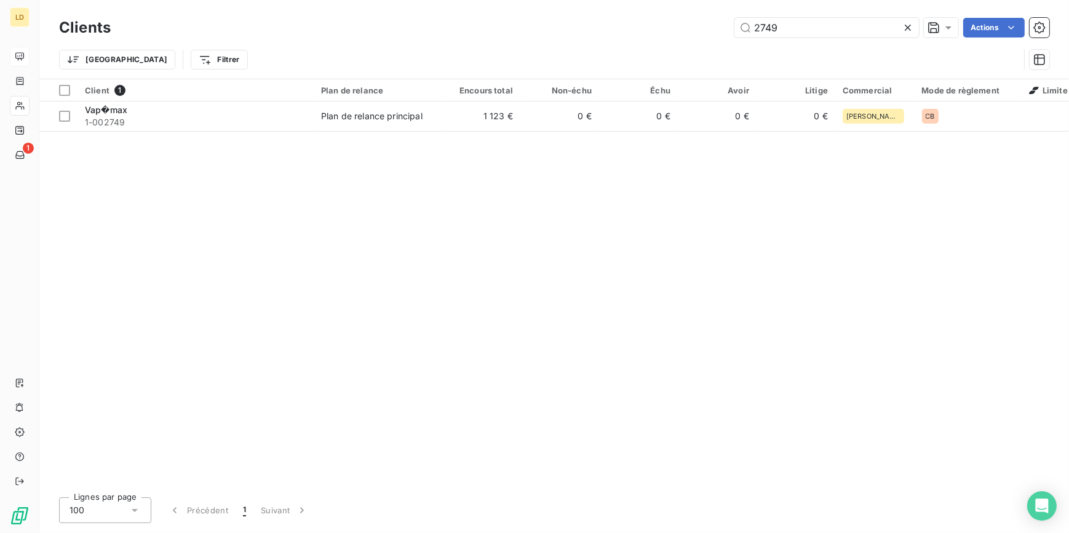
drag, startPoint x: 798, startPoint y: 28, endPoint x: 691, endPoint y: 21, distance: 106.7
click at [688, 21] on div "2749 Actions" at bounding box center [587, 28] width 924 height 20
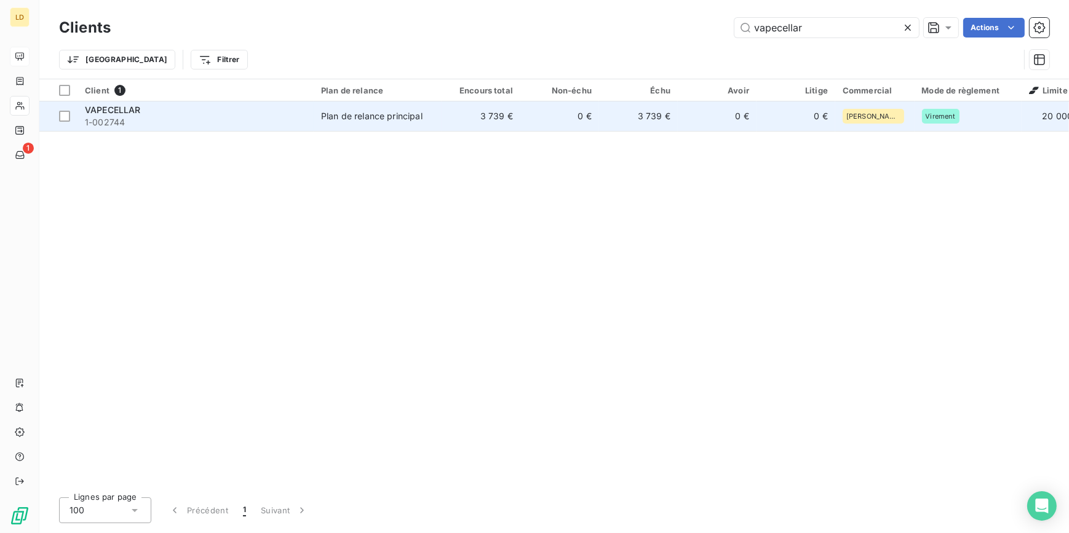
type input "vapecellar"
click at [522, 129] on td "0 €" at bounding box center [559, 116] width 79 height 30
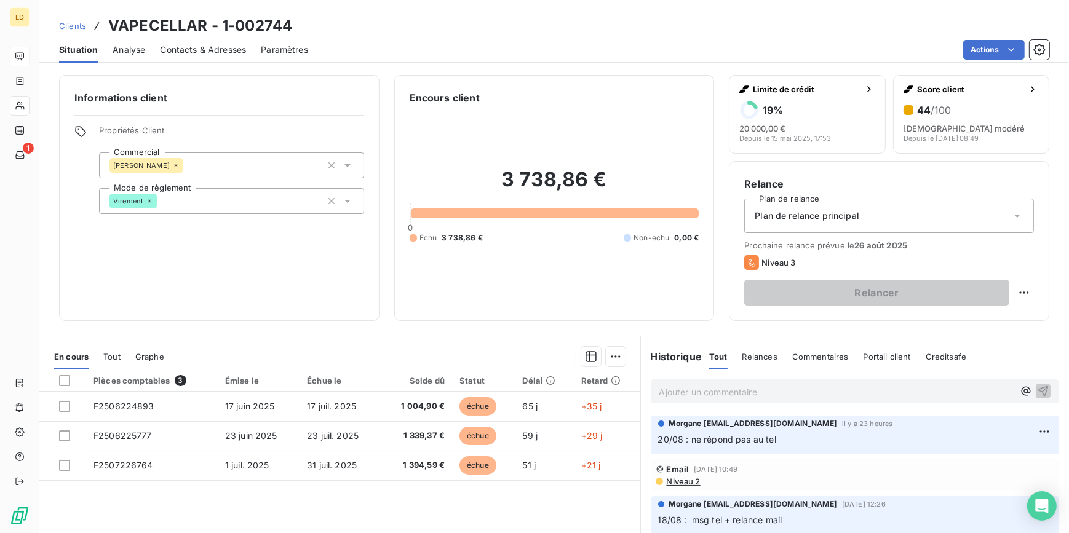
click at [240, 52] on span "Contacts & Adresses" at bounding box center [203, 50] width 86 height 12
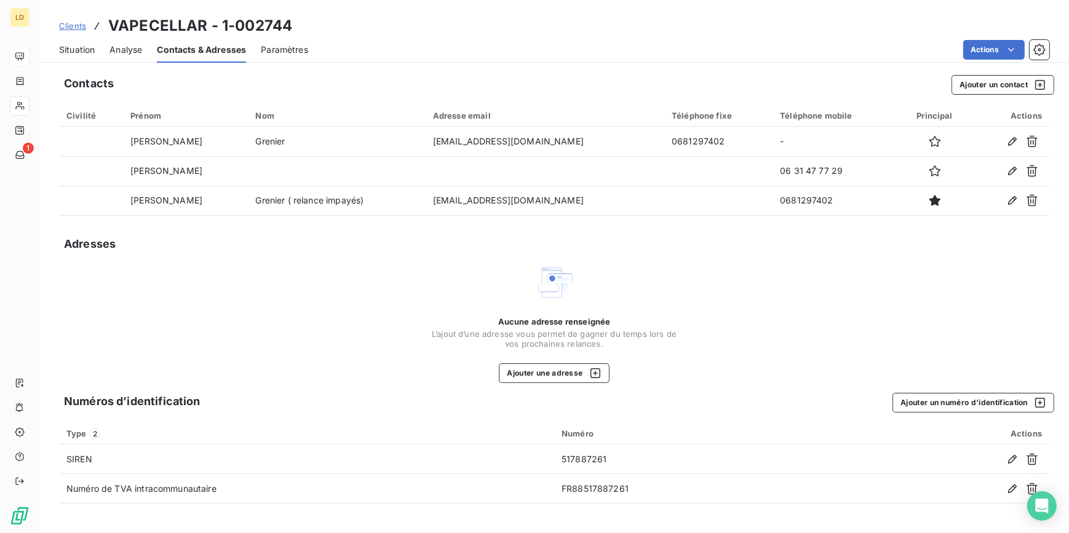
click at [95, 50] on div "Situation Analyse Contacts & Adresses Paramètres Actions" at bounding box center [554, 50] width 1030 height 26
click at [73, 44] on span "Situation" at bounding box center [77, 50] width 36 height 12
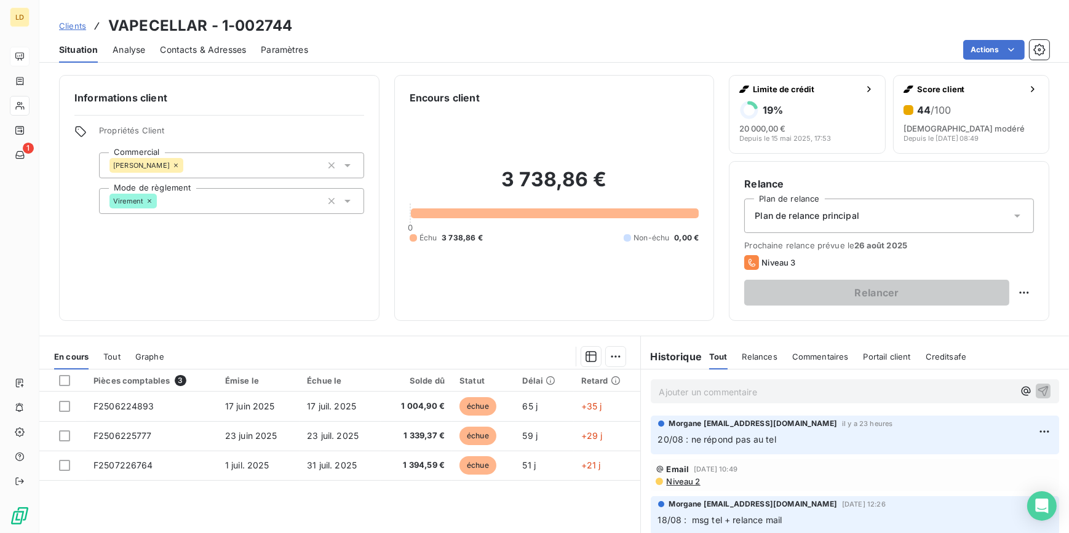
click at [756, 392] on p "Ajouter un commentaire ﻿" at bounding box center [836, 391] width 355 height 15
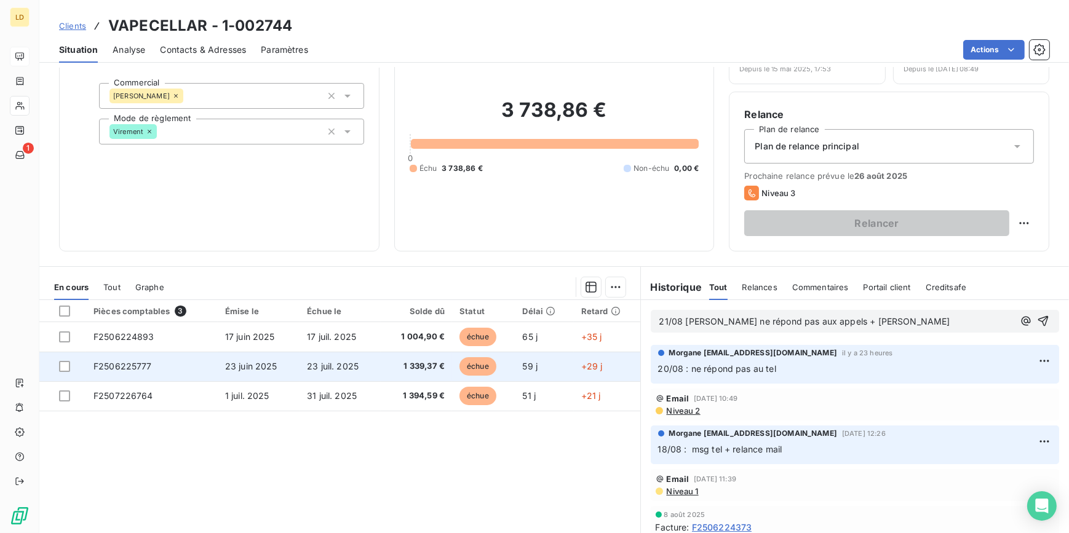
scroll to position [74, 0]
